Goal: Task Accomplishment & Management: Understand process/instructions

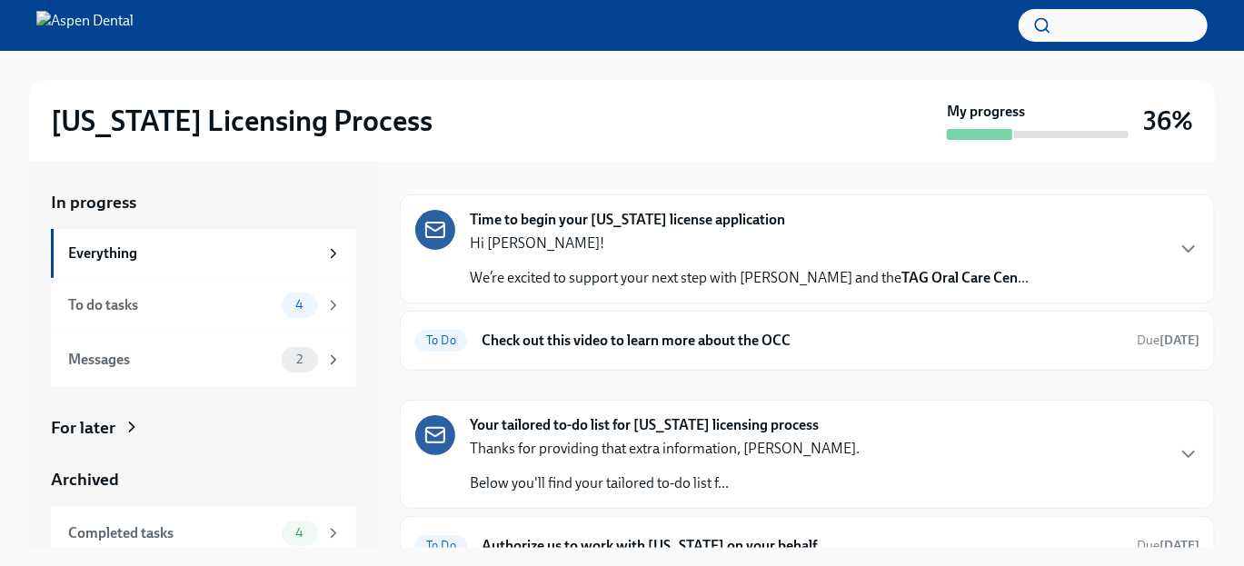
scroll to position [33, 0]
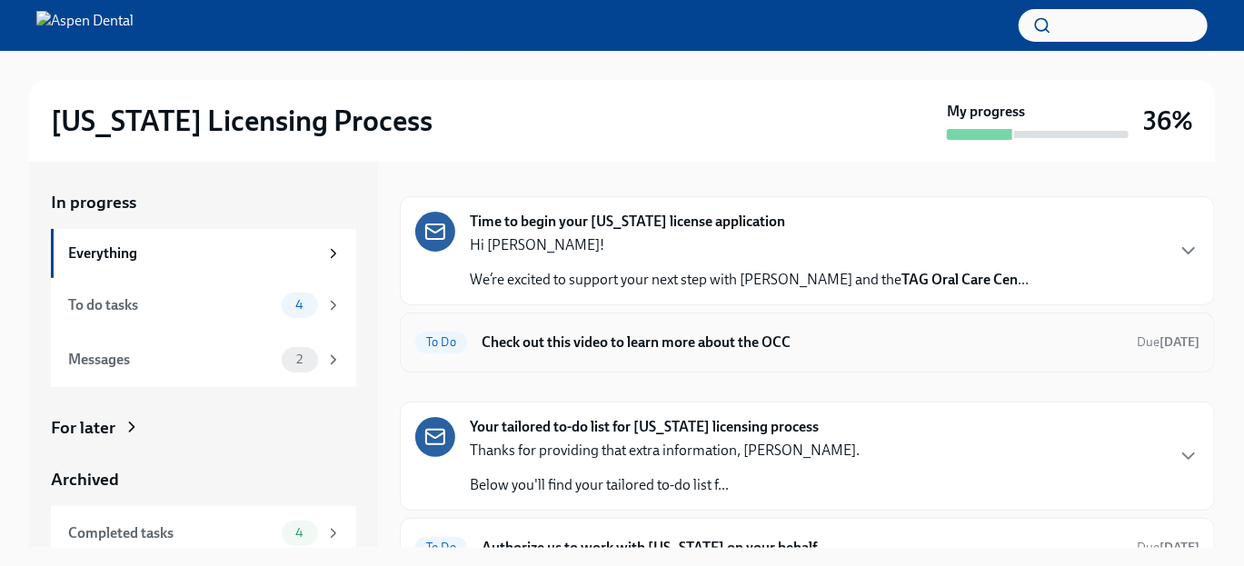
click at [771, 347] on h6 "Check out this video to learn more about the OCC" at bounding box center [802, 343] width 641 height 20
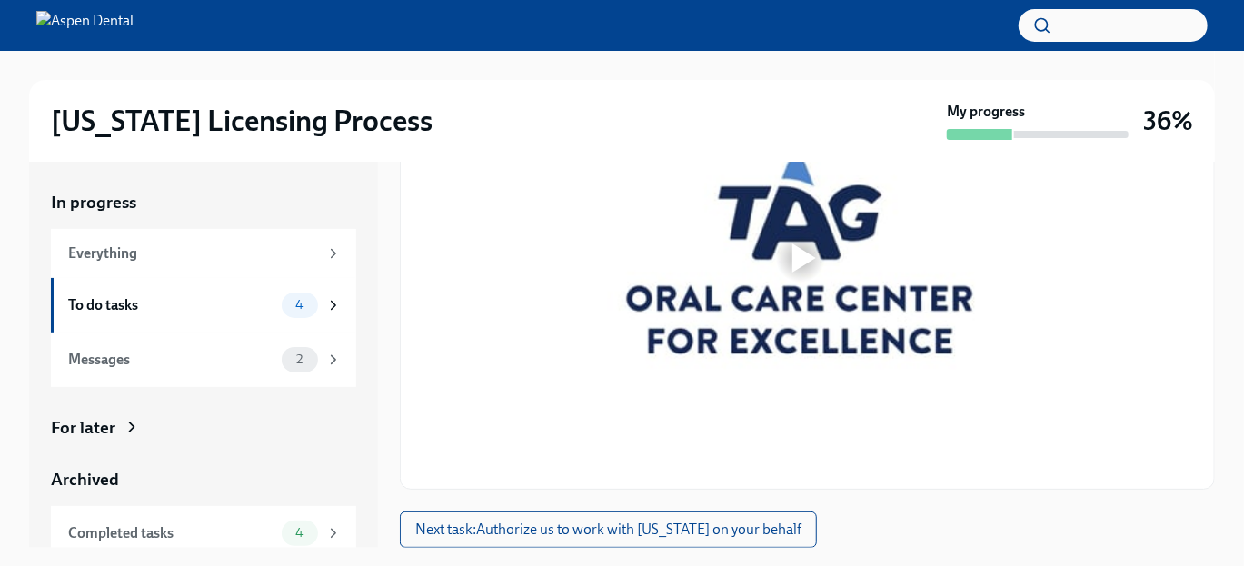
scroll to position [34, 0]
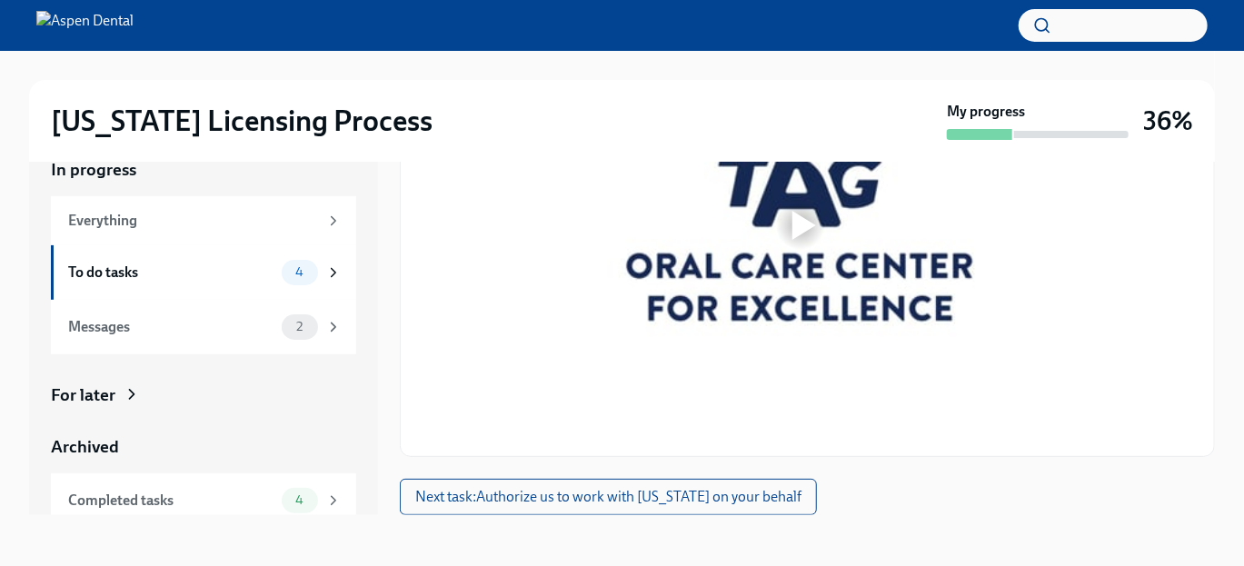
click at [772, 330] on div at bounding box center [801, 224] width 772 height 433
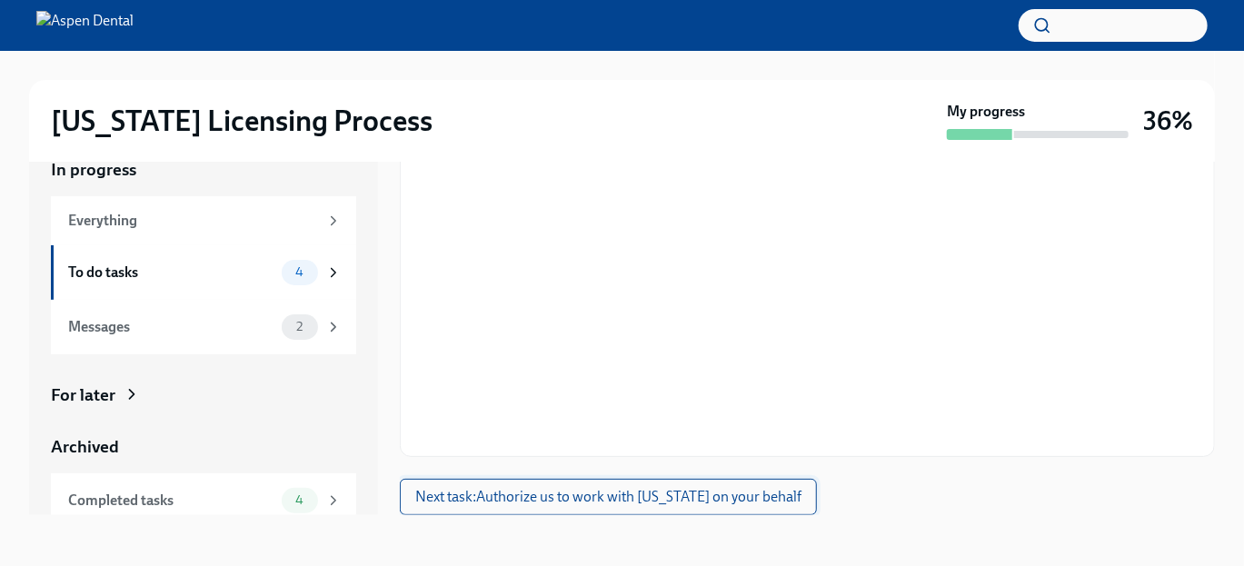
click at [732, 495] on span "Next task : Authorize us to work with [US_STATE] on your behalf" at bounding box center [608, 497] width 386 height 18
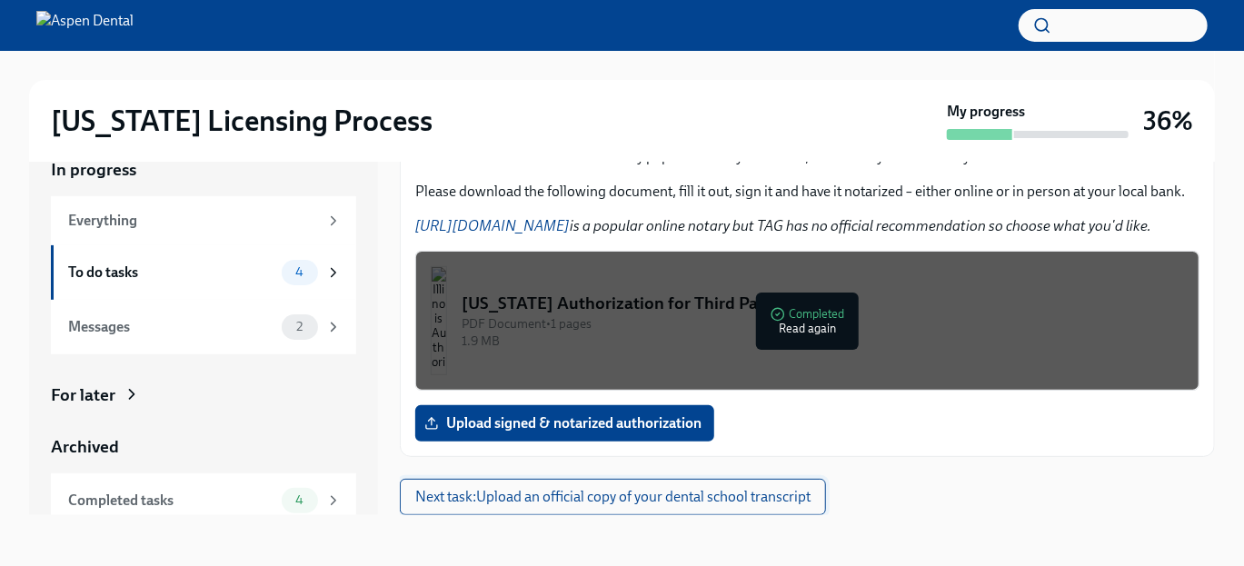
scroll to position [279, 0]
click at [732, 495] on span "Next task : Upload an official copy of your dental school transcript" at bounding box center [612, 497] width 395 height 18
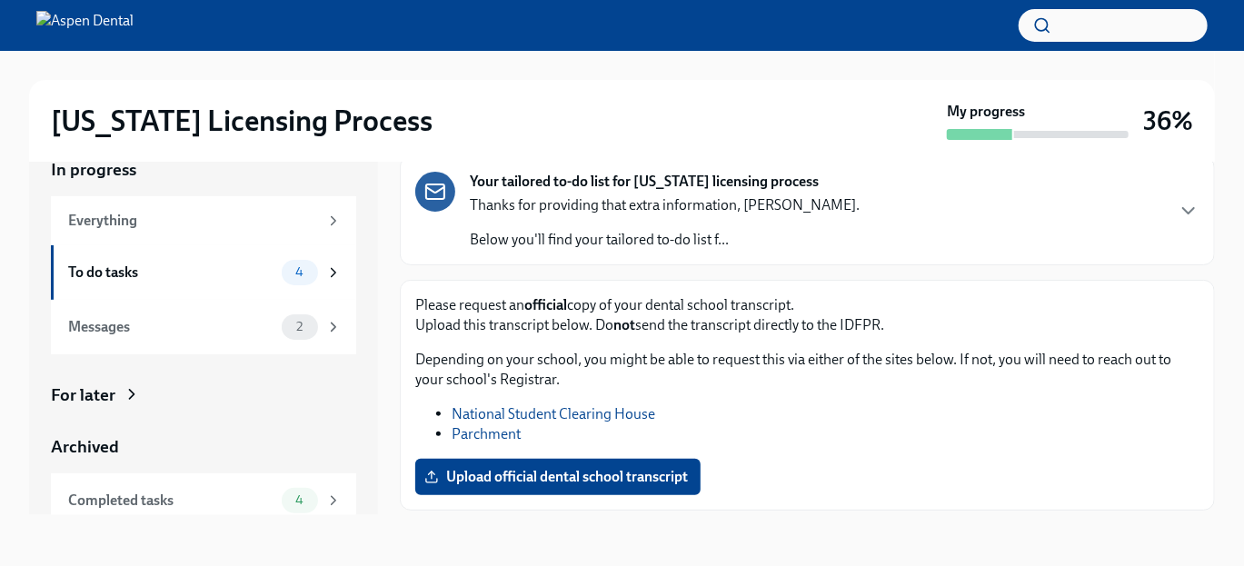
scroll to position [146, 0]
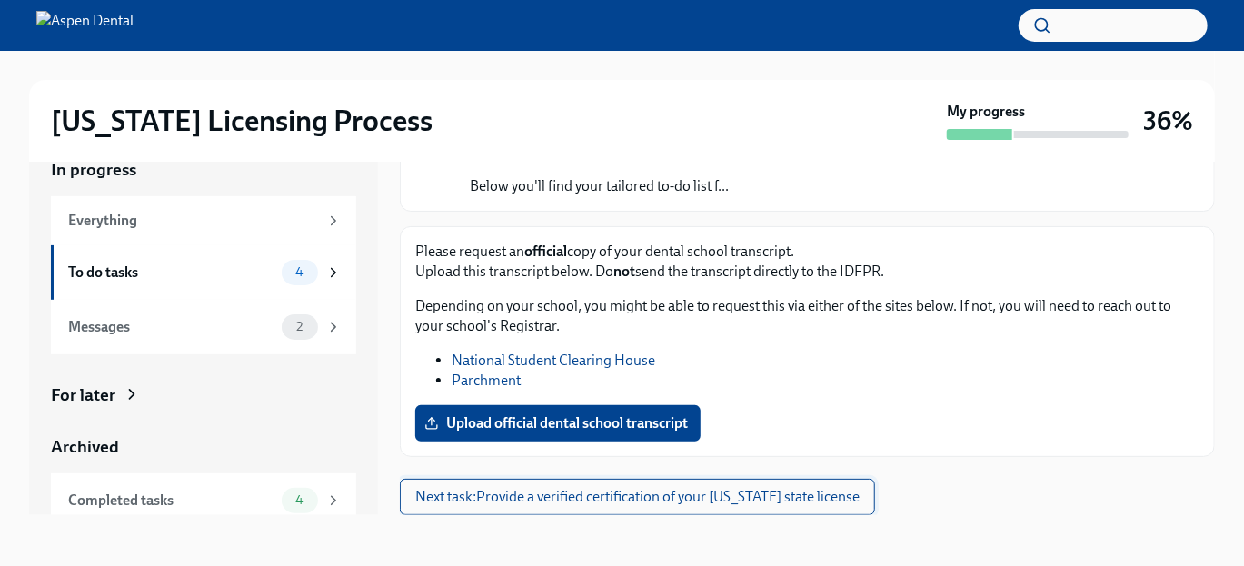
click at [816, 494] on span "Next task : Provide a verified certification of your [US_STATE] state license" at bounding box center [637, 497] width 444 height 18
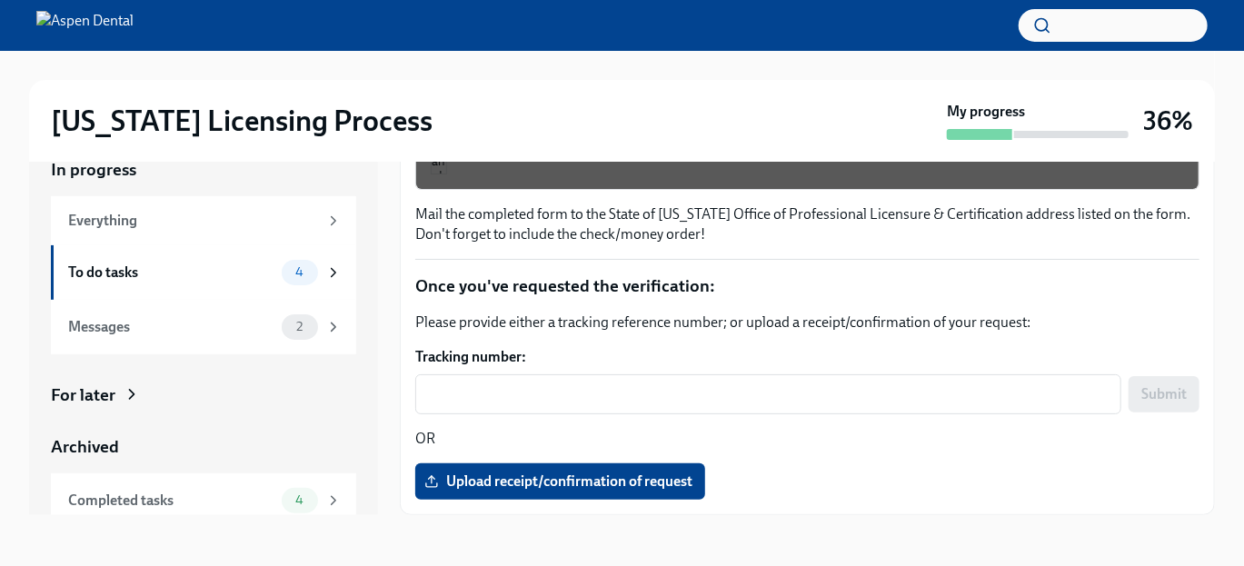
scroll to position [73, 0]
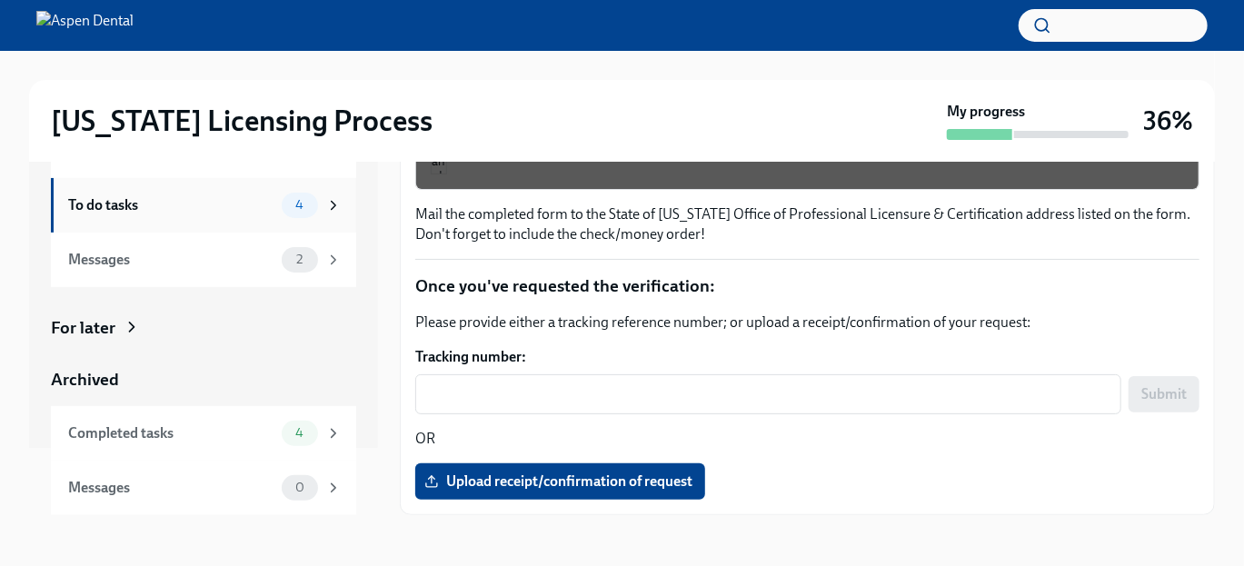
click at [325, 208] on icon at bounding box center [333, 205] width 16 height 16
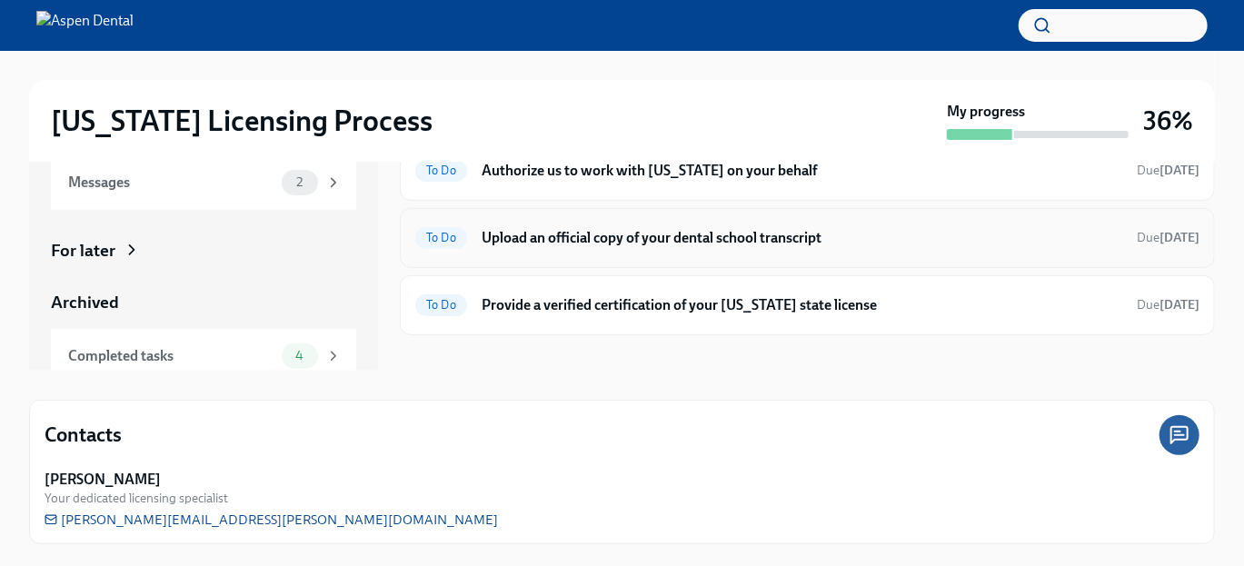
scroll to position [179, 0]
